Goal: Task Accomplishment & Management: Use online tool/utility

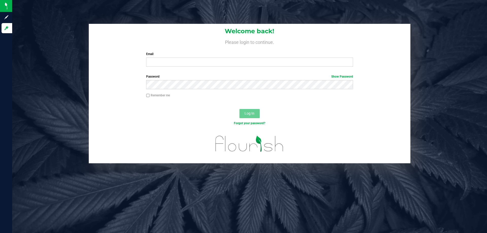
type input "[EMAIL_ADDRESS][DOMAIN_NAME]"
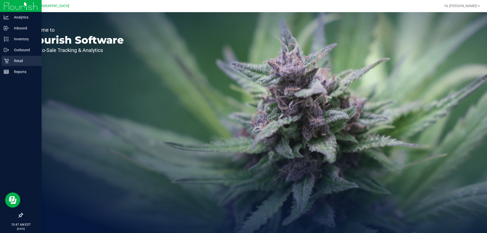
click at [14, 61] on p "Retail" at bounding box center [24, 61] width 30 height 6
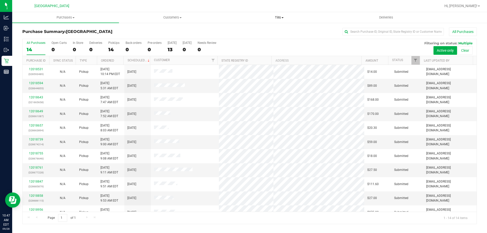
click at [292, 19] on span "Tills" at bounding box center [279, 17] width 106 height 5
click at [244, 29] on span "Manage tills" at bounding box center [243, 30] width 34 height 4
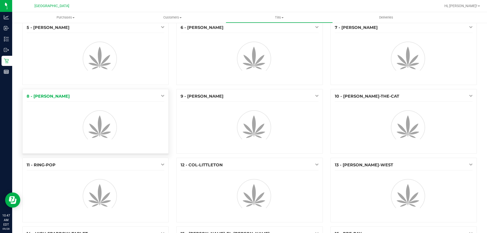
scroll to position [76, 0]
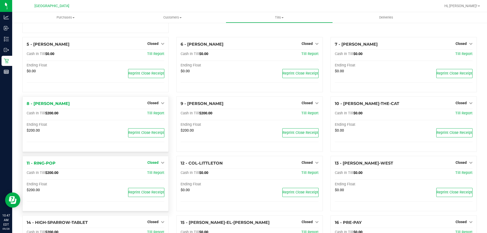
click at [159, 164] on link "Closed" at bounding box center [156, 163] width 17 height 4
click at [151, 175] on link "Open Till" at bounding box center [152, 173] width 13 height 4
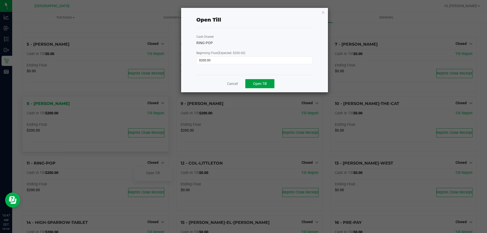
click at [250, 81] on button "Open Till" at bounding box center [260, 83] width 29 height 9
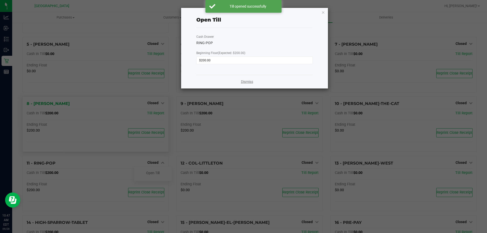
click at [252, 82] on link "Dismiss" at bounding box center [247, 81] width 12 height 5
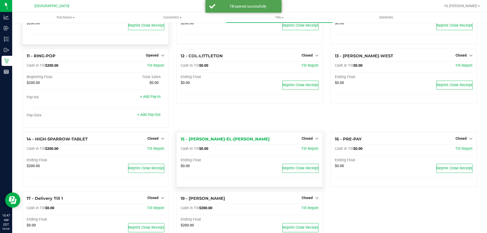
scroll to position [207, 0]
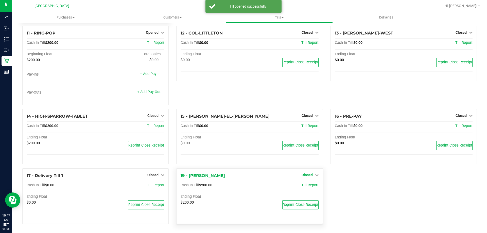
click at [314, 173] on link "Closed" at bounding box center [310, 175] width 17 height 4
click at [305, 185] on link "Open Till" at bounding box center [307, 186] width 13 height 4
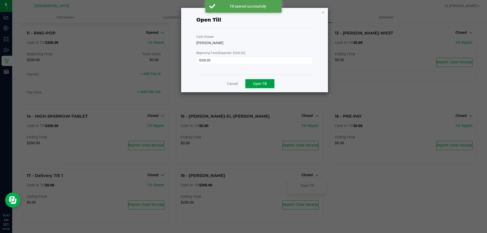
click at [254, 86] on span "Open Till" at bounding box center [259, 84] width 13 height 4
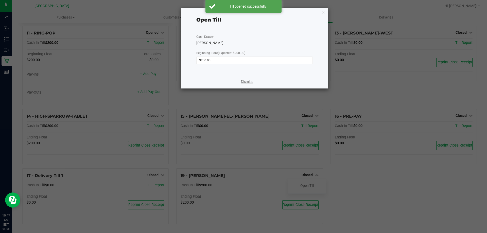
click at [247, 82] on link "Dismiss" at bounding box center [247, 81] width 12 height 5
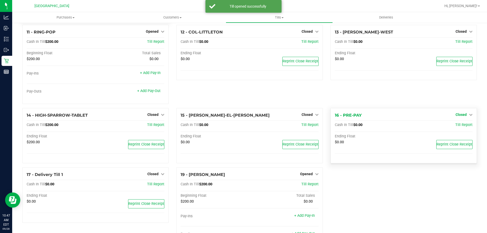
click at [469, 116] on icon at bounding box center [471, 115] width 4 height 4
click at [461, 127] on link "Open Till" at bounding box center [461, 125] width 13 height 4
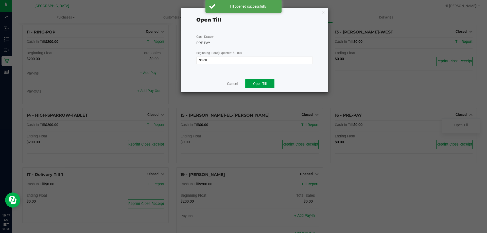
click at [265, 82] on span "Open Till" at bounding box center [259, 84] width 13 height 4
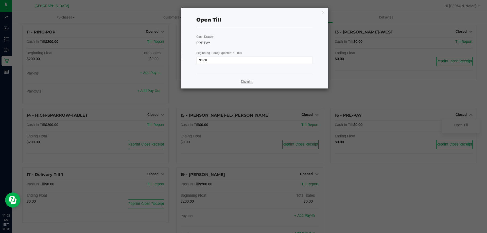
click at [247, 80] on link "Dismiss" at bounding box center [247, 81] width 12 height 5
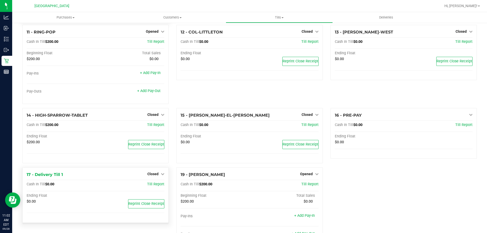
scroll to position [231, 0]
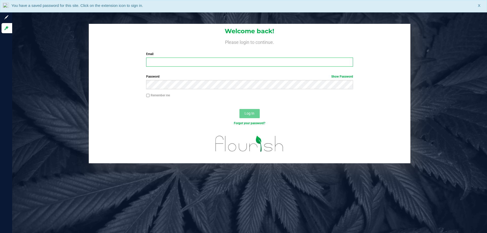
click at [159, 64] on input "Email" at bounding box center [249, 62] width 207 height 9
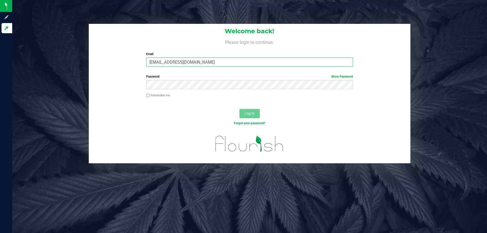
type input "[EMAIL_ADDRESS][DOMAIN_NAME]"
click at [240, 109] on button "Log In" at bounding box center [250, 113] width 20 height 9
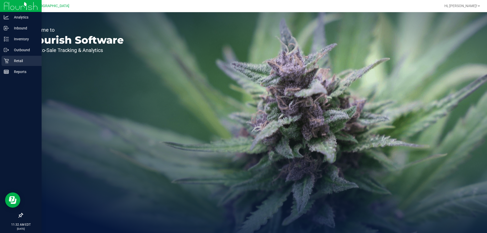
click at [5, 62] on icon at bounding box center [6, 60] width 5 height 5
